Goal: Check status: Check status

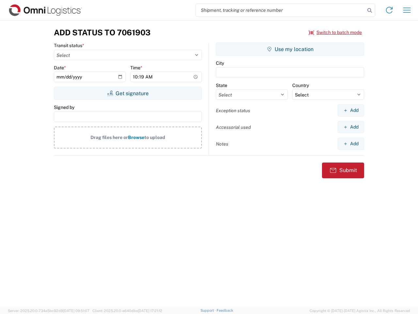
click at [281, 10] on input "search" at bounding box center [280, 10] width 169 height 12
click at [370, 10] on icon at bounding box center [369, 10] width 9 height 9
click at [389, 10] on icon at bounding box center [389, 10] width 10 height 10
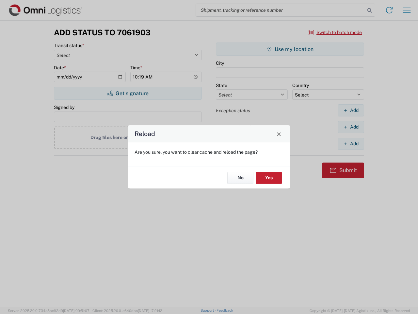
click at [407, 10] on div "Reload Are you sure, you want to clear cache and reload the page? No Yes" at bounding box center [209, 157] width 418 height 314
click at [335, 32] on div "Reload Are you sure, you want to clear cache and reload the page? No Yes" at bounding box center [209, 157] width 418 height 314
click at [128, 93] on div "Reload Are you sure, you want to clear cache and reload the page? No Yes" at bounding box center [209, 157] width 418 height 314
click at [290, 49] on div "Reload Are you sure, you want to clear cache and reload the page? No Yes" at bounding box center [209, 157] width 418 height 314
click at [351, 110] on div "Reload Are you sure, you want to clear cache and reload the page? No Yes" at bounding box center [209, 157] width 418 height 314
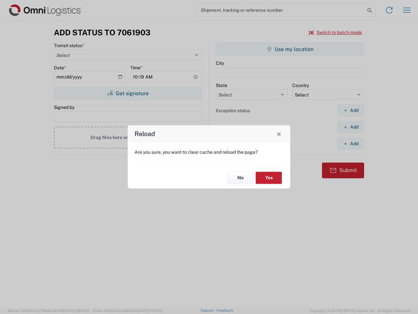
click at [351, 127] on div "Reload Are you sure, you want to clear cache and reload the page? No Yes" at bounding box center [209, 157] width 418 height 314
click at [351, 143] on div "Reload Are you sure, you want to clear cache and reload the page? No Yes" at bounding box center [209, 157] width 418 height 314
